Goal: Information Seeking & Learning: Check status

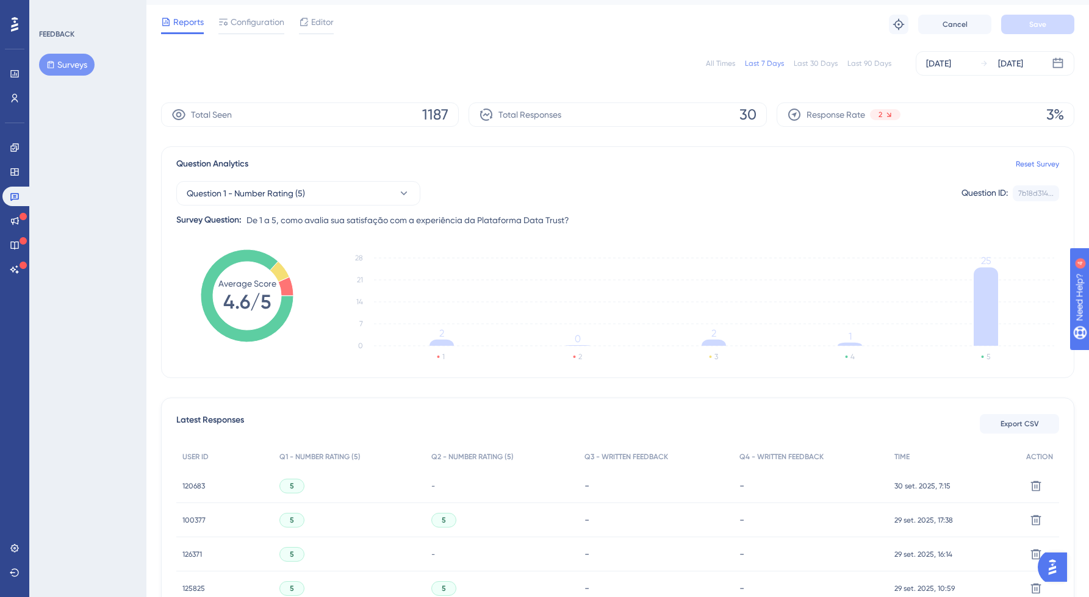
click at [728, 65] on div "All Times" at bounding box center [720, 64] width 29 height 10
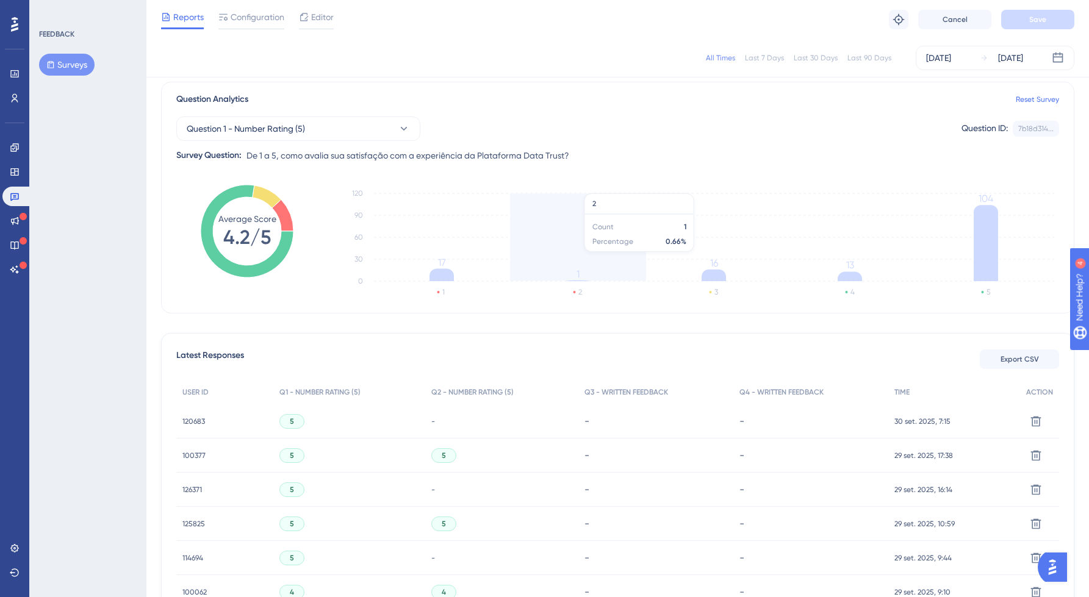
scroll to position [99, 0]
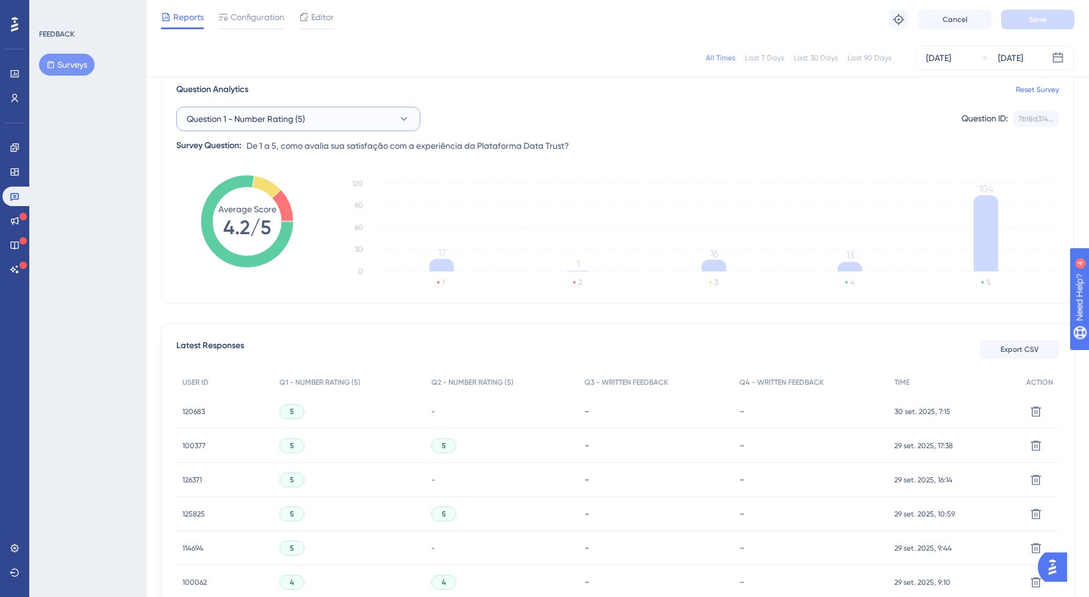
click at [262, 124] on span "Question 1 - Number Rating (5)" at bounding box center [246, 119] width 118 height 15
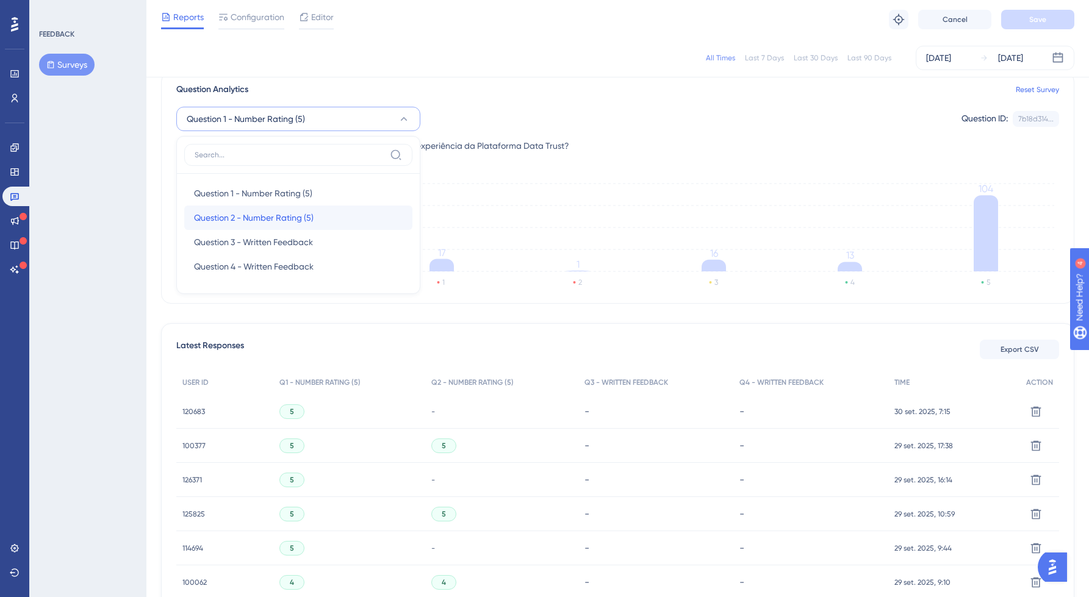
click at [241, 209] on div "Question 2 - Number Rating (5) Question 2 - Number Rating (5)" at bounding box center [298, 218] width 209 height 24
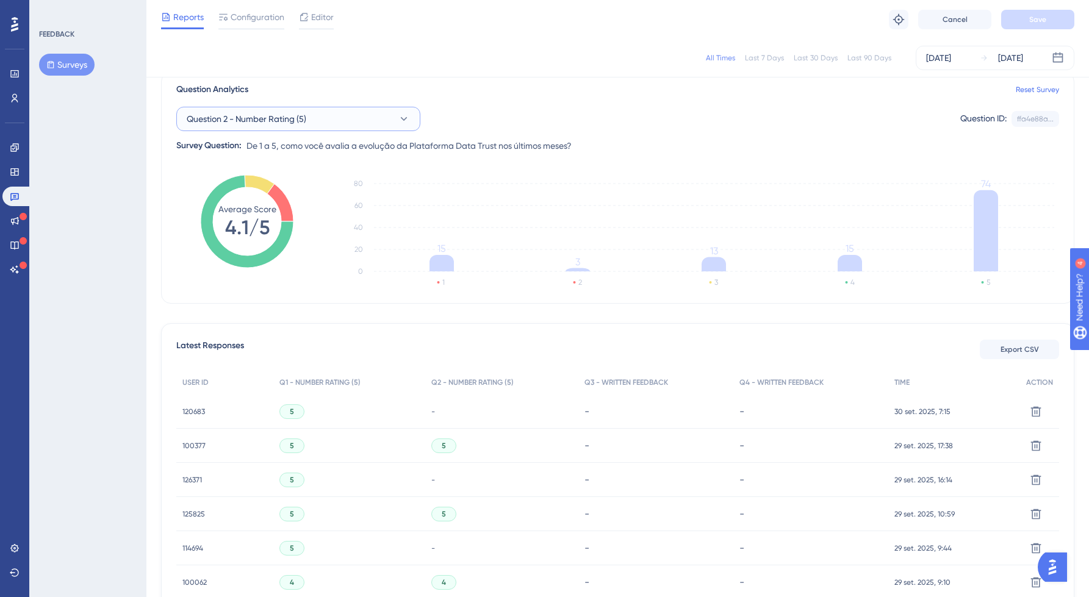
click at [246, 115] on span "Question 2 - Number Rating (5)" at bounding box center [247, 119] width 120 height 15
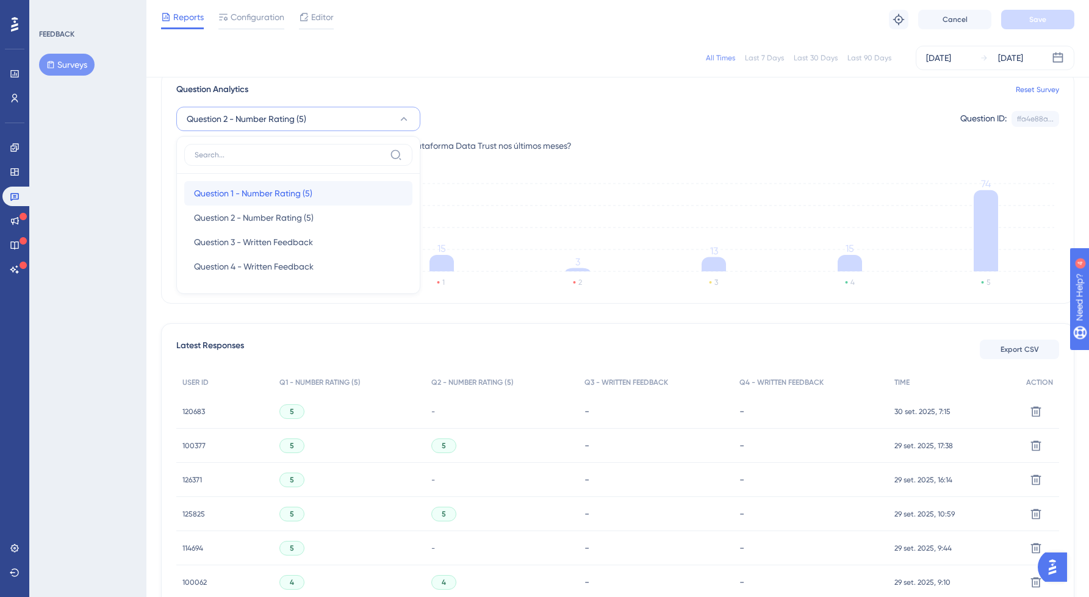
click at [230, 191] on span "Question 1 - Number Rating (5)" at bounding box center [253, 193] width 118 height 15
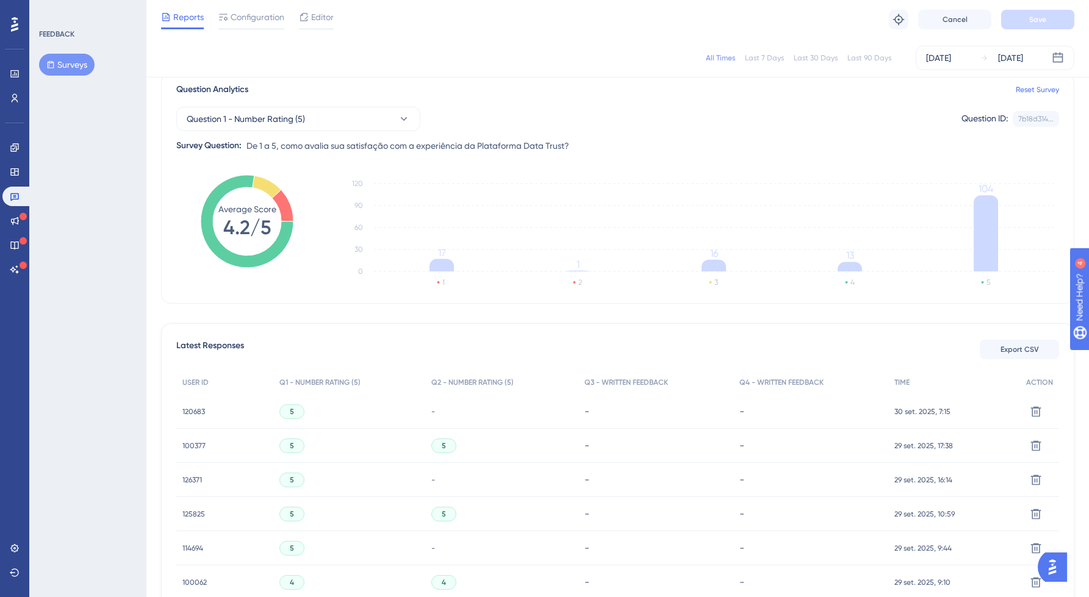
click at [252, 104] on div "Question 1 - Number Rating (5) Question ID: 7b18d314... Copy Survey Question: D…" at bounding box center [617, 125] width 882 height 56
click at [249, 115] on span "Question 1 - Number Rating (5)" at bounding box center [246, 119] width 118 height 15
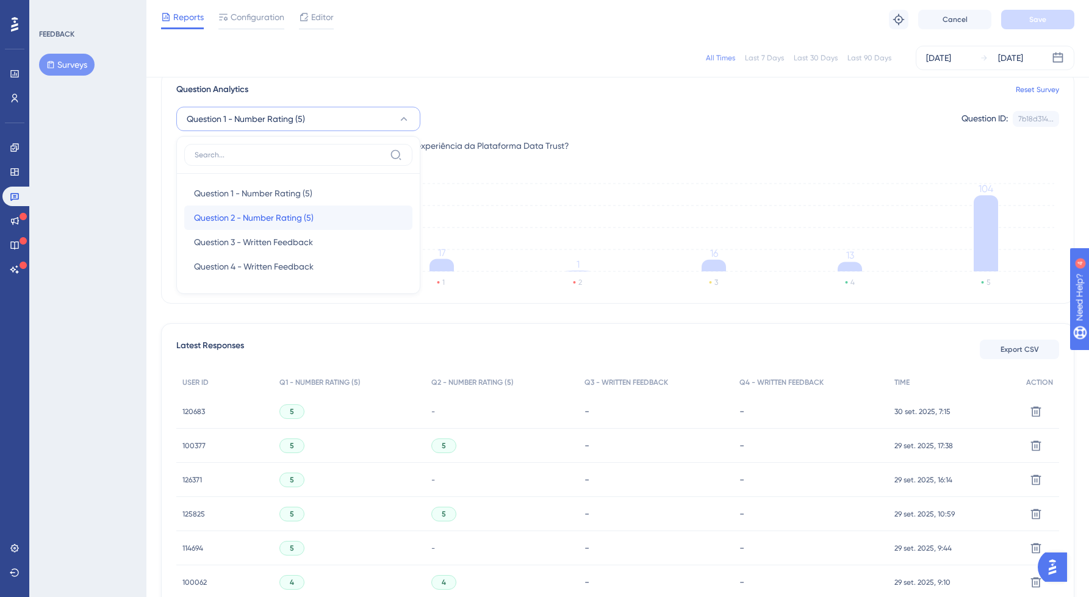
click at [230, 212] on span "Question 2 - Number Rating (5)" at bounding box center [254, 217] width 120 height 15
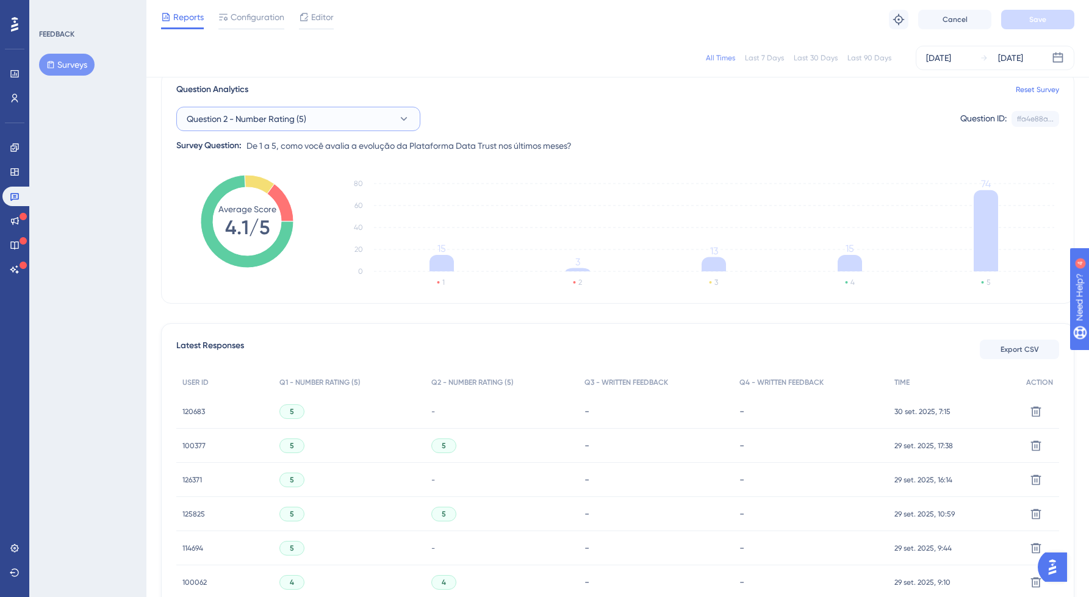
click at [273, 116] on span "Question 2 - Number Rating (5)" at bounding box center [247, 119] width 120 height 15
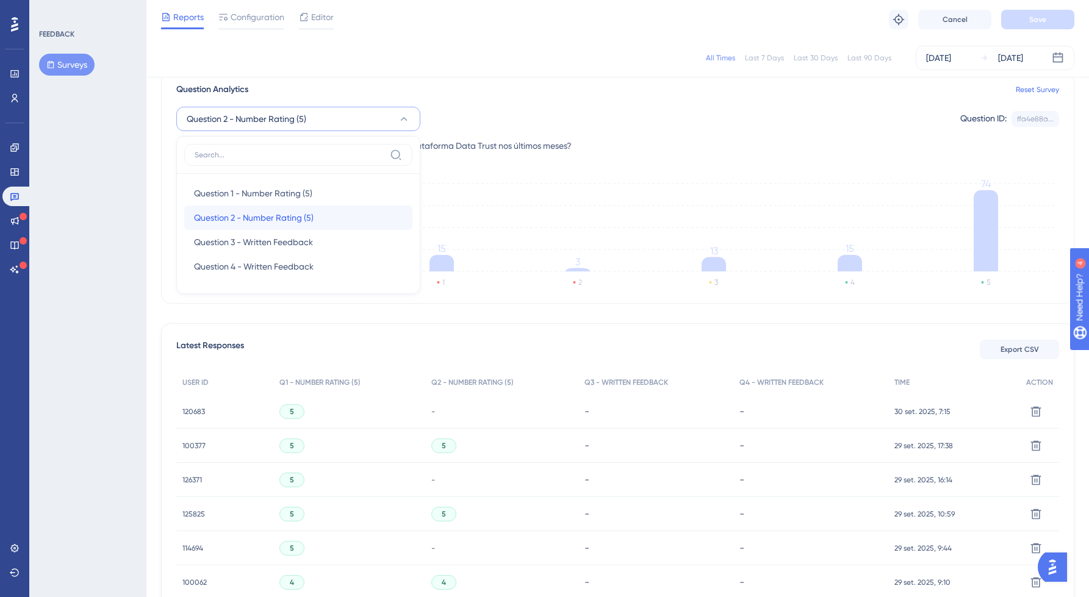
click at [257, 212] on span "Question 2 - Number Rating (5)" at bounding box center [254, 217] width 120 height 15
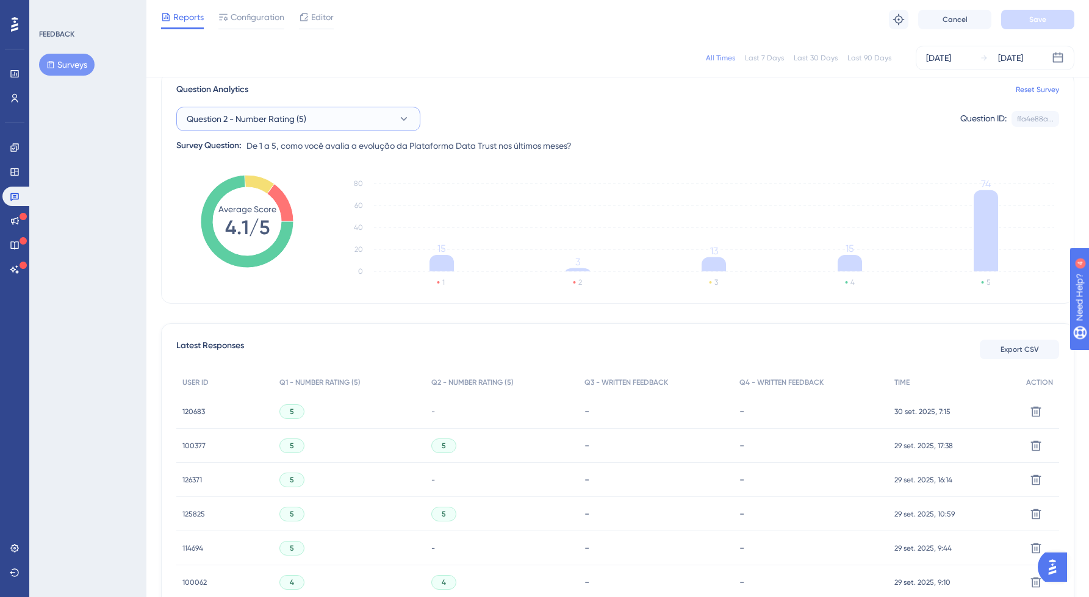
click at [249, 127] on button "Question 2 - Number Rating (5)" at bounding box center [298, 119] width 244 height 24
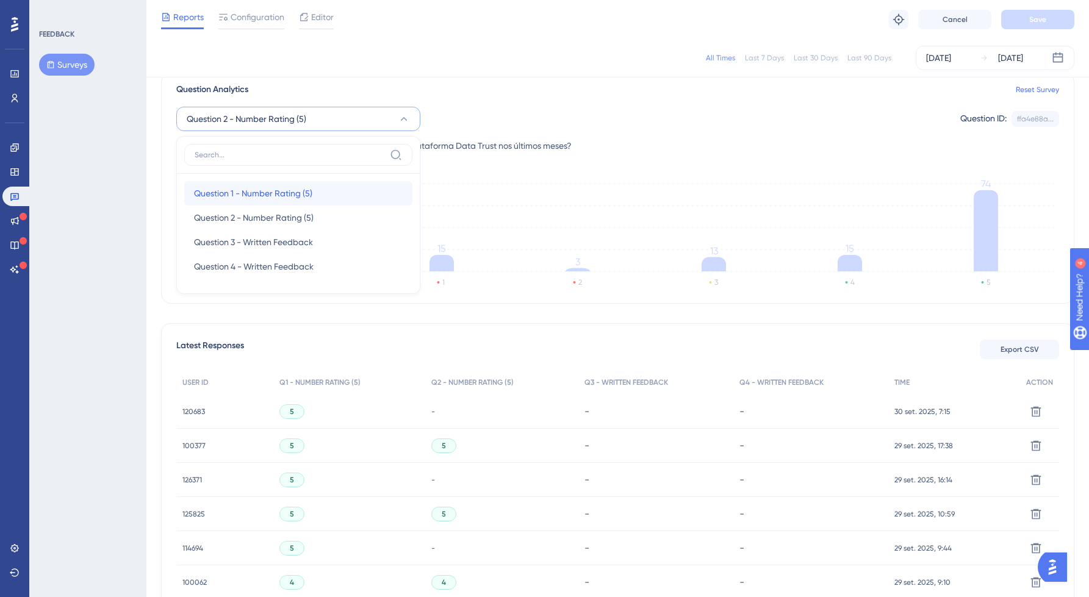
click at [248, 182] on div "Question 1 - Number Rating (5) Question 1 - Number Rating (5)" at bounding box center [298, 193] width 209 height 24
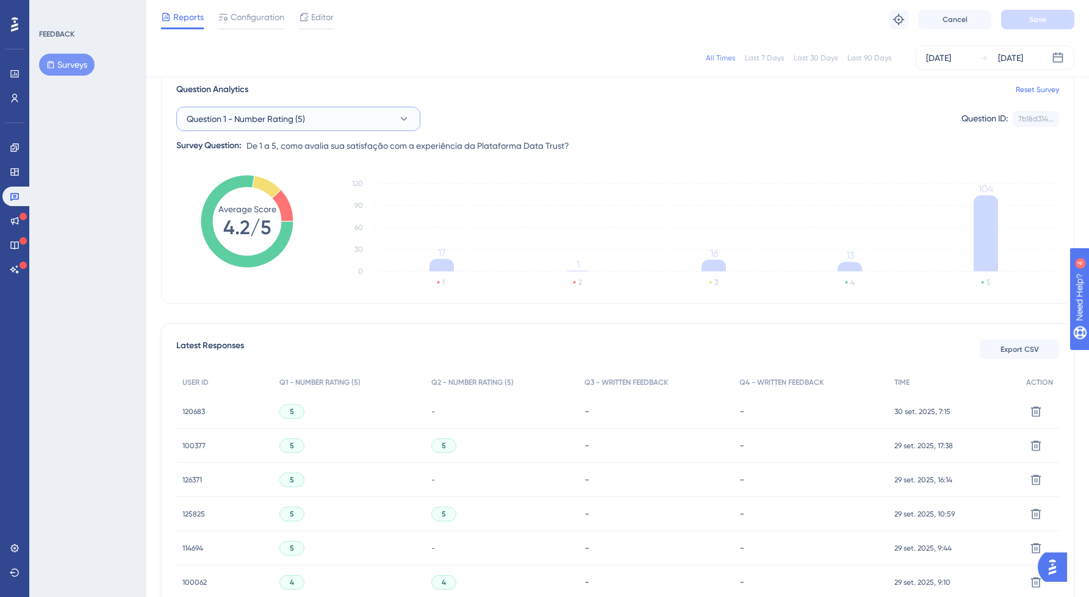
click at [301, 115] on span "Question 1 - Number Rating (5)" at bounding box center [246, 119] width 118 height 15
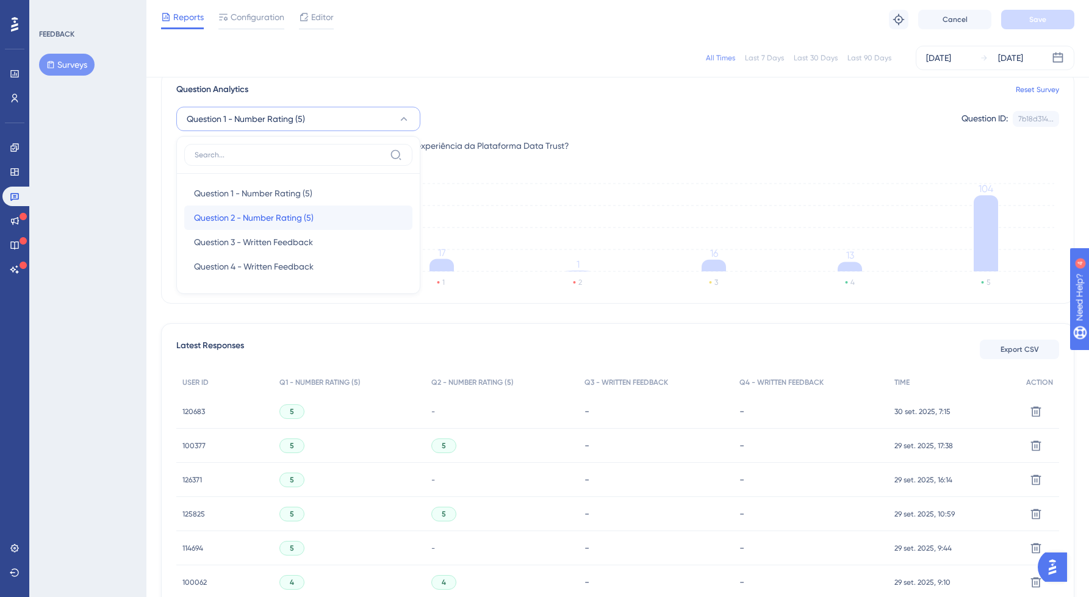
click at [254, 212] on span "Question 2 - Number Rating (5)" at bounding box center [254, 217] width 120 height 15
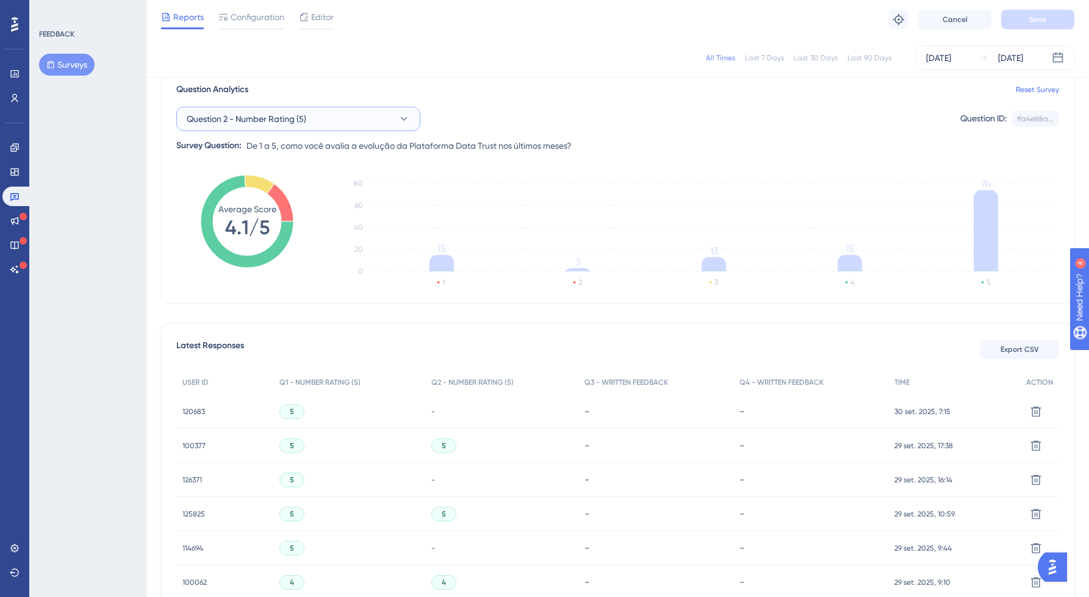
click at [287, 113] on span "Question 2 - Number Rating (5)" at bounding box center [247, 119] width 120 height 15
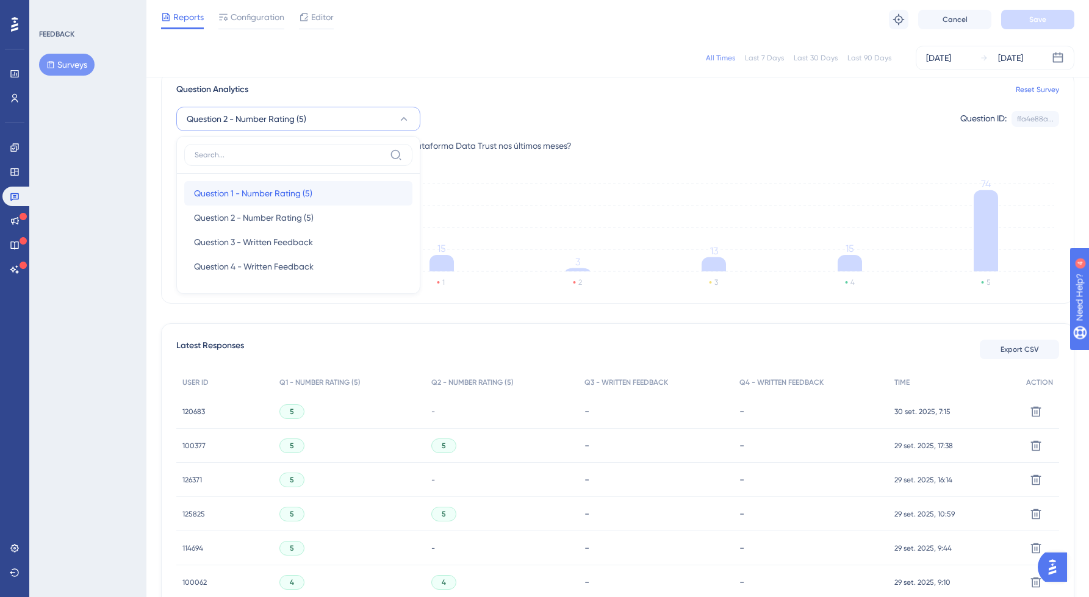
click at [246, 187] on span "Question 1 - Number Rating (5)" at bounding box center [253, 193] width 118 height 15
